Goal: Information Seeking & Learning: Learn about a topic

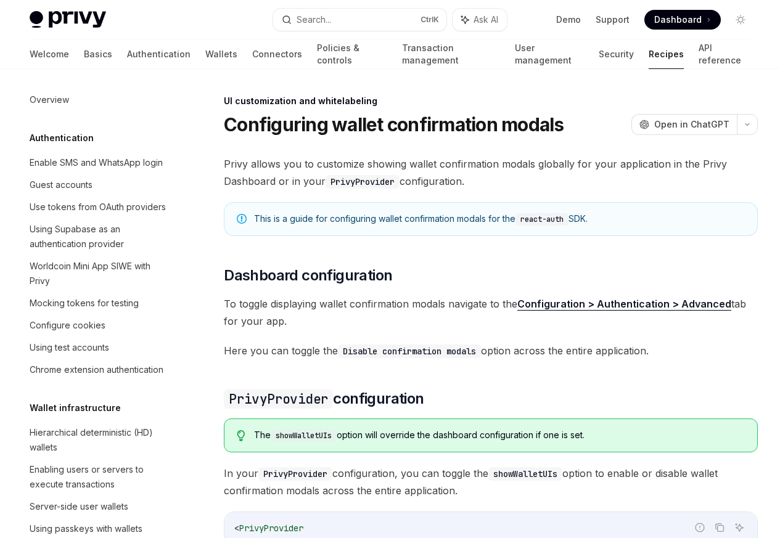
scroll to position [539, 0]
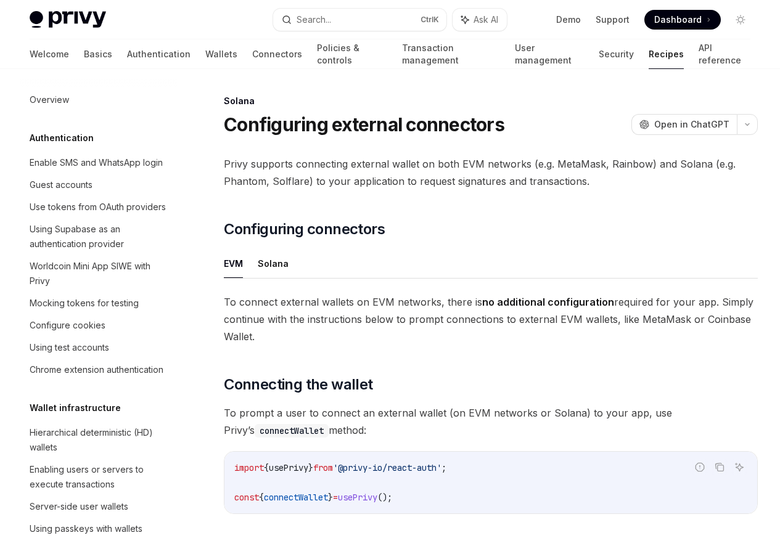
scroll to position [1975, 0]
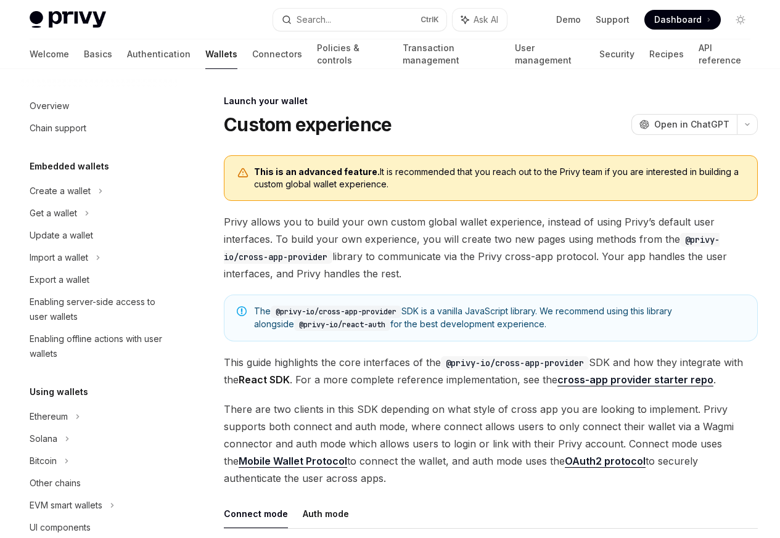
scroll to position [565, 0]
